Goal: Navigation & Orientation: Find specific page/section

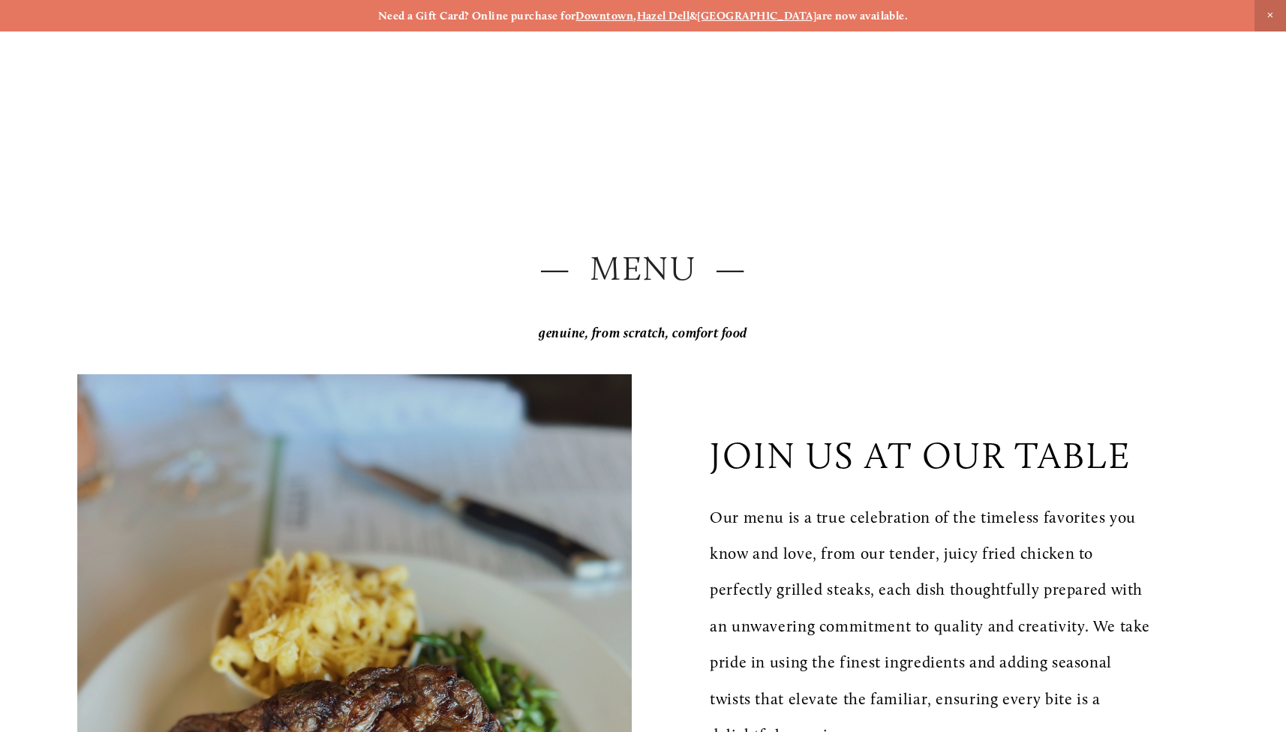
scroll to position [1703, 0]
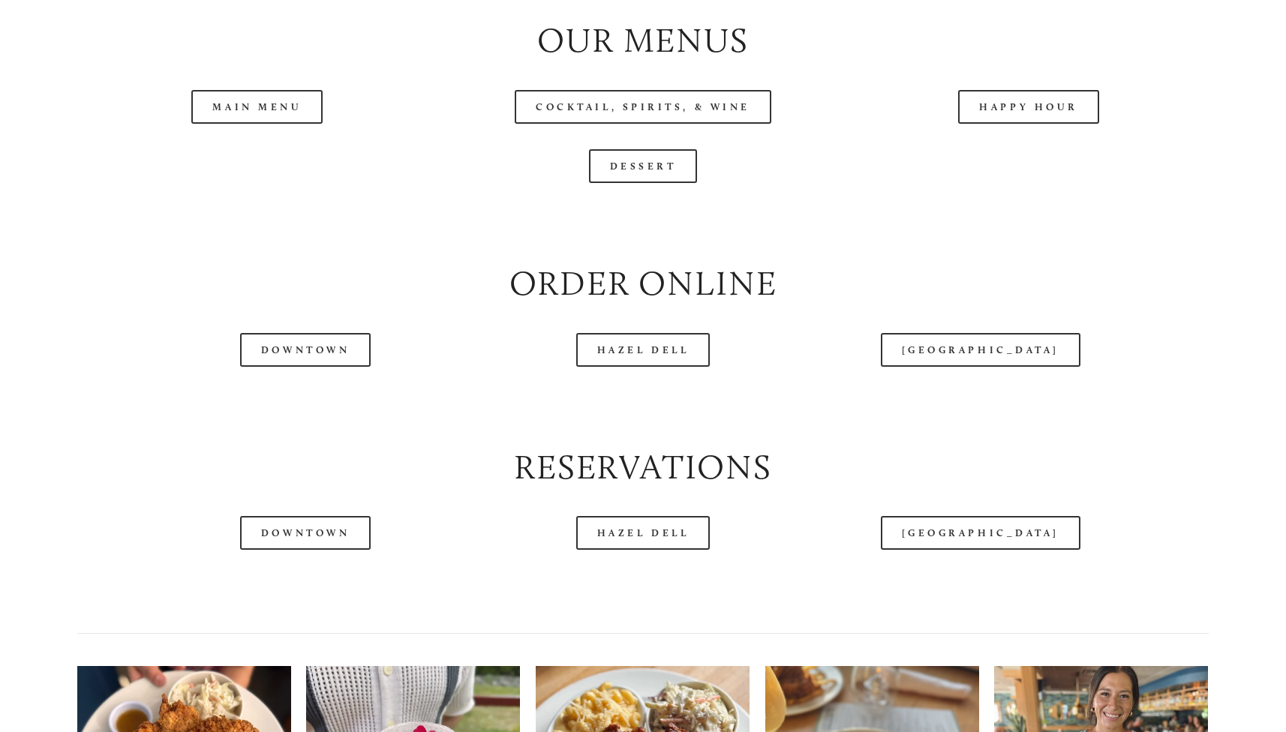
click at [630, 103] on header "Menu Order Now Visit Gallery 0" at bounding box center [642, 39] width 1208 height 155
click at [655, 94] on header "Menu Order Now Visit Gallery 0" at bounding box center [642, 39] width 1208 height 155
click at [648, 98] on header "Menu Order Now Visit Gallery 0" at bounding box center [642, 39] width 1208 height 155
click at [599, 99] on header "Menu Order Now Visit Gallery 0" at bounding box center [642, 39] width 1208 height 155
click at [249, 101] on header "Menu Order Now Visit Gallery 0" at bounding box center [642, 39] width 1208 height 155
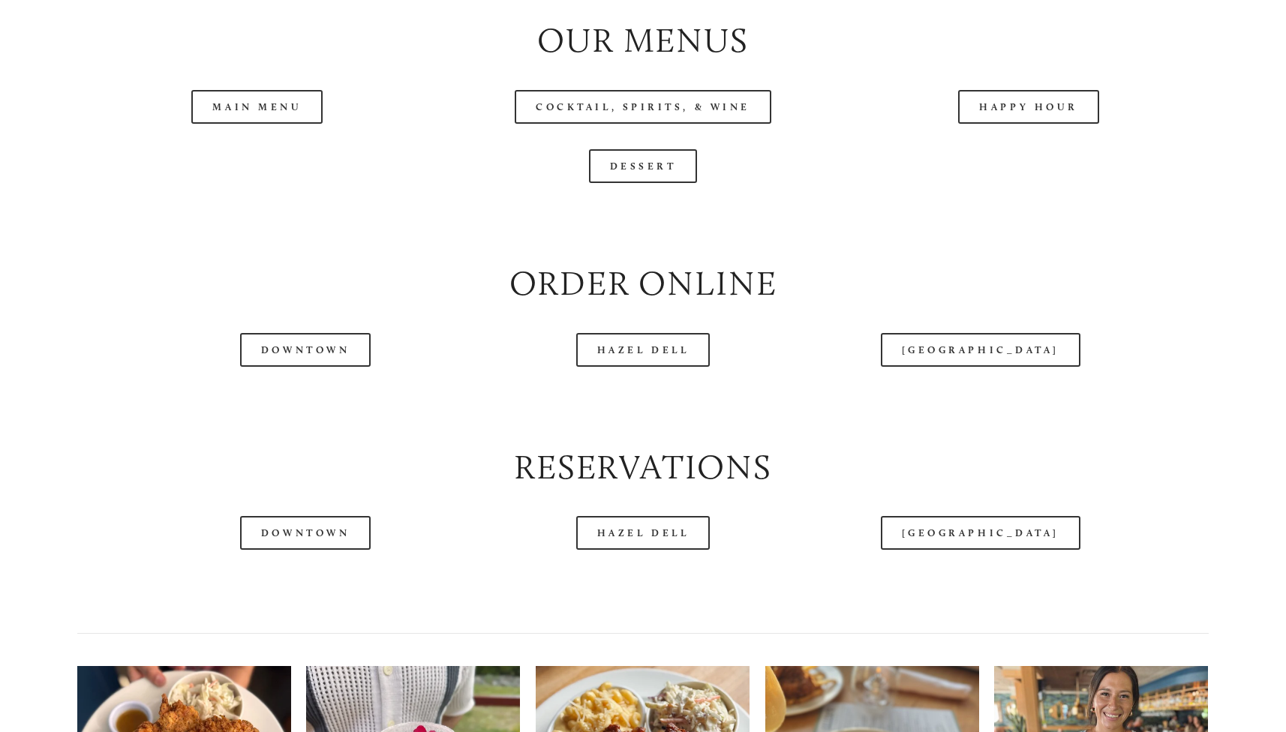
click at [890, 151] on div "Dessert" at bounding box center [642, 166] width 1131 height 34
click at [1031, 105] on header "Menu Order Now Visit Gallery 0" at bounding box center [642, 39] width 1208 height 155
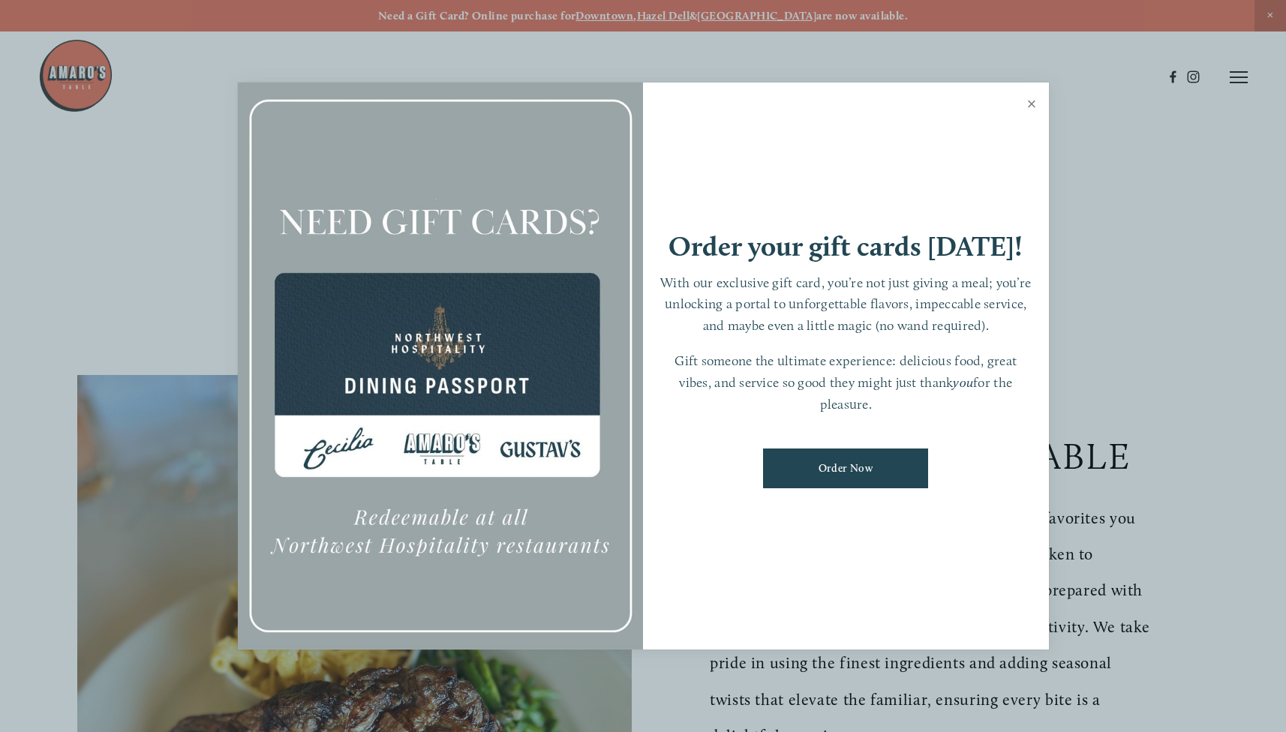
click at [1028, 110] on link "Close" at bounding box center [1031, 106] width 29 height 42
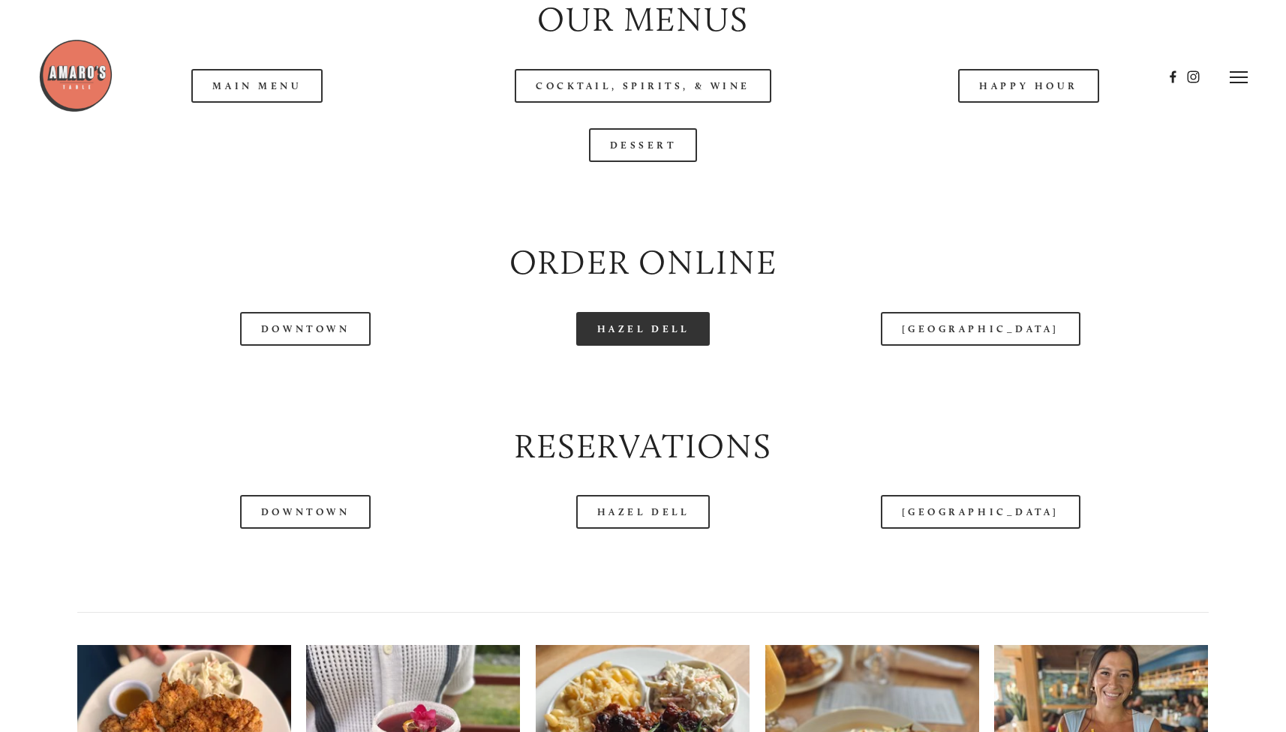
scroll to position [1631, 0]
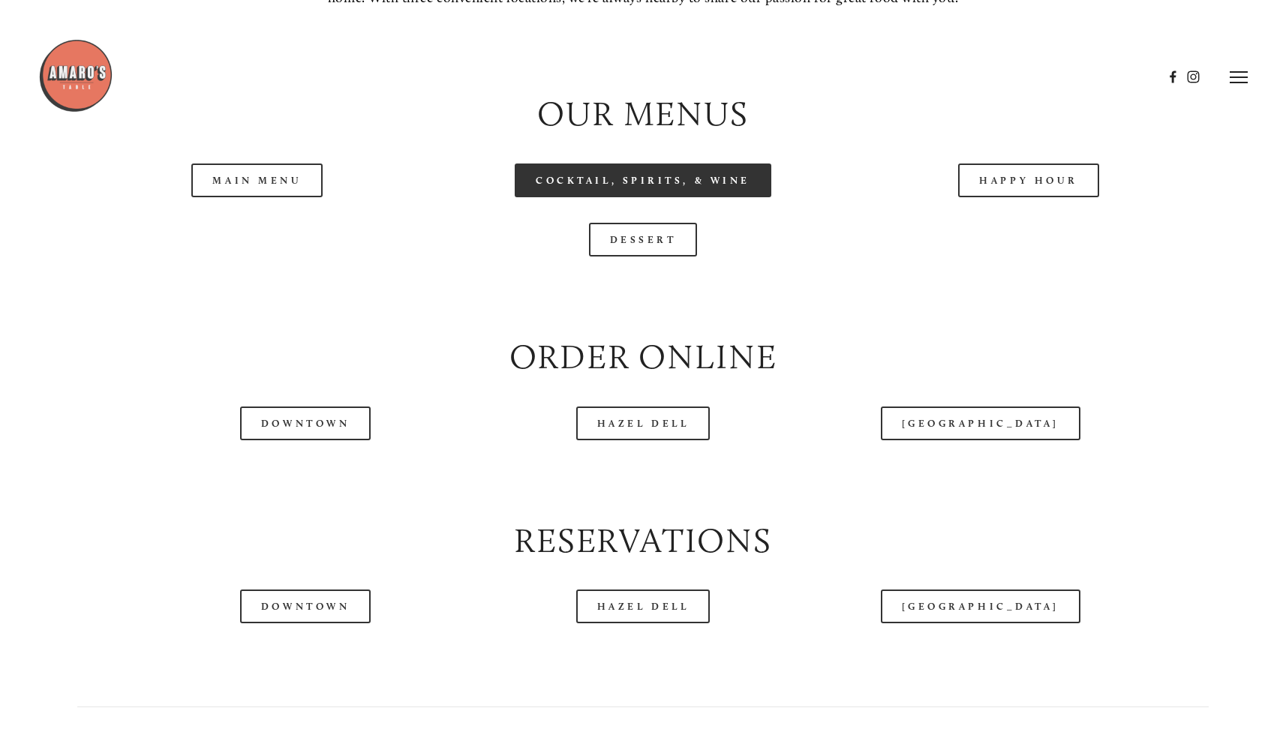
click at [632, 177] on link "Cocktail, Spirits, & Wine" at bounding box center [643, 181] width 257 height 34
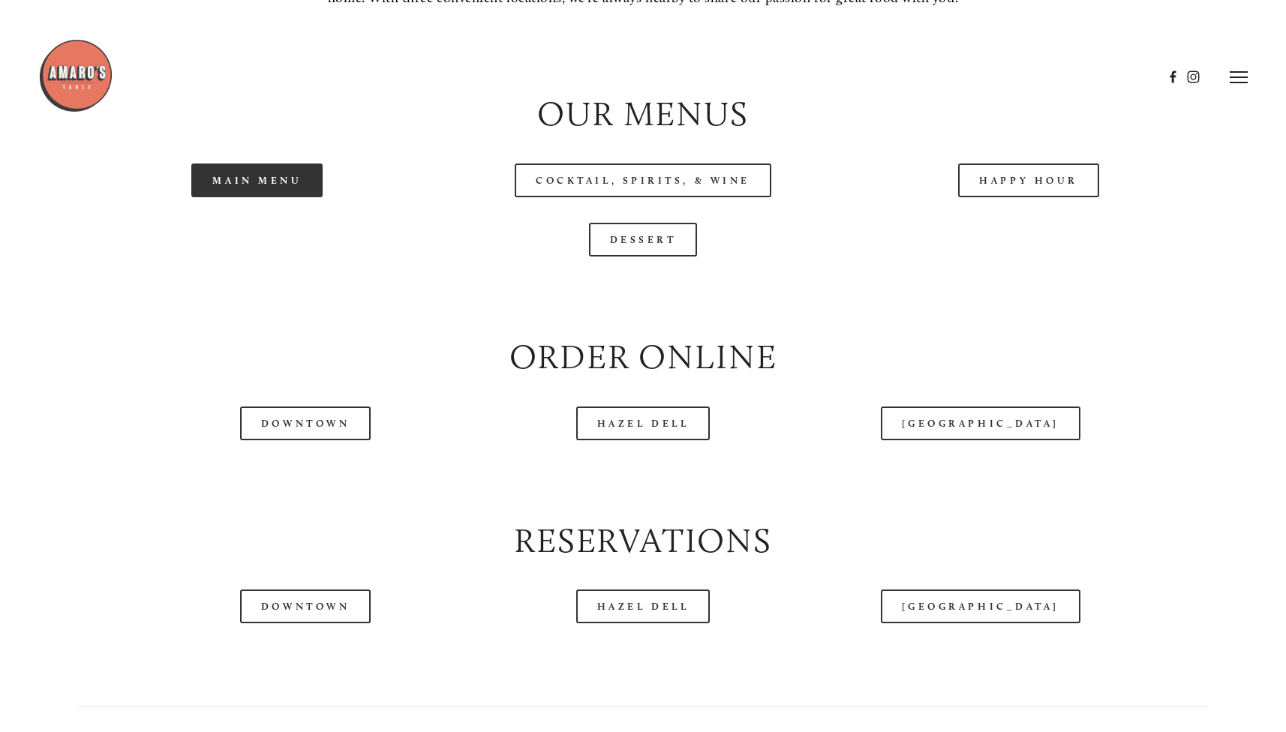
click at [239, 171] on link "Main Menu" at bounding box center [256, 181] width 131 height 34
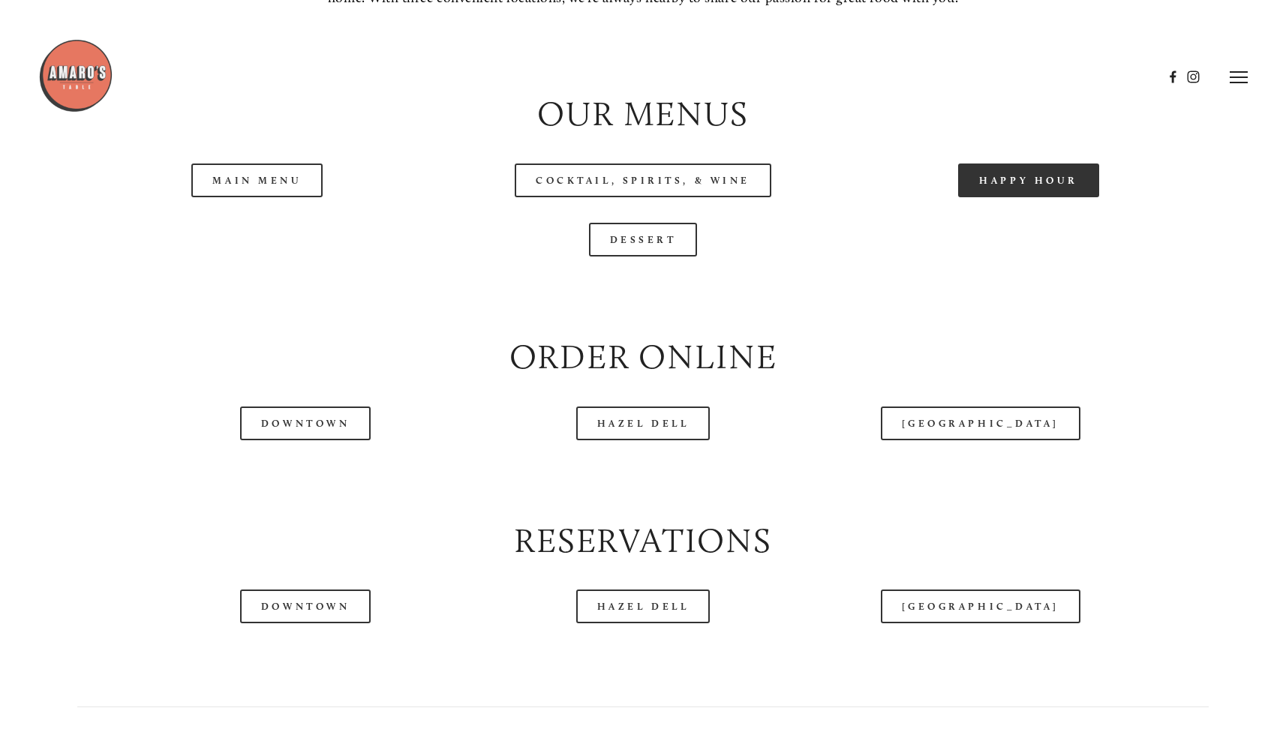
click at [1025, 173] on link "Happy Hour" at bounding box center [1028, 181] width 141 height 34
